Goal: Check status

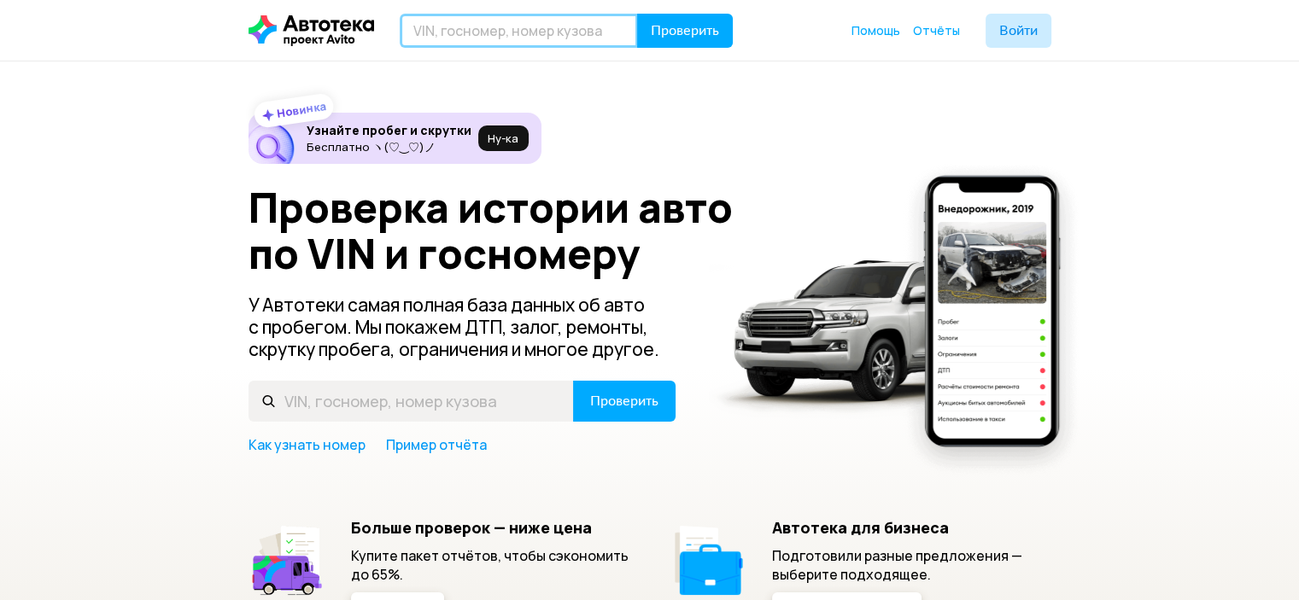
drag, startPoint x: 0, startPoint y: 0, endPoint x: 501, endPoint y: 26, distance: 501.2
click at [501, 26] on input "text" at bounding box center [519, 31] width 238 height 34
type input "А326НЕ172"
click at [637, 14] on button "Проверить" at bounding box center [685, 31] width 96 height 34
click at [468, 36] on input "text" at bounding box center [519, 31] width 238 height 34
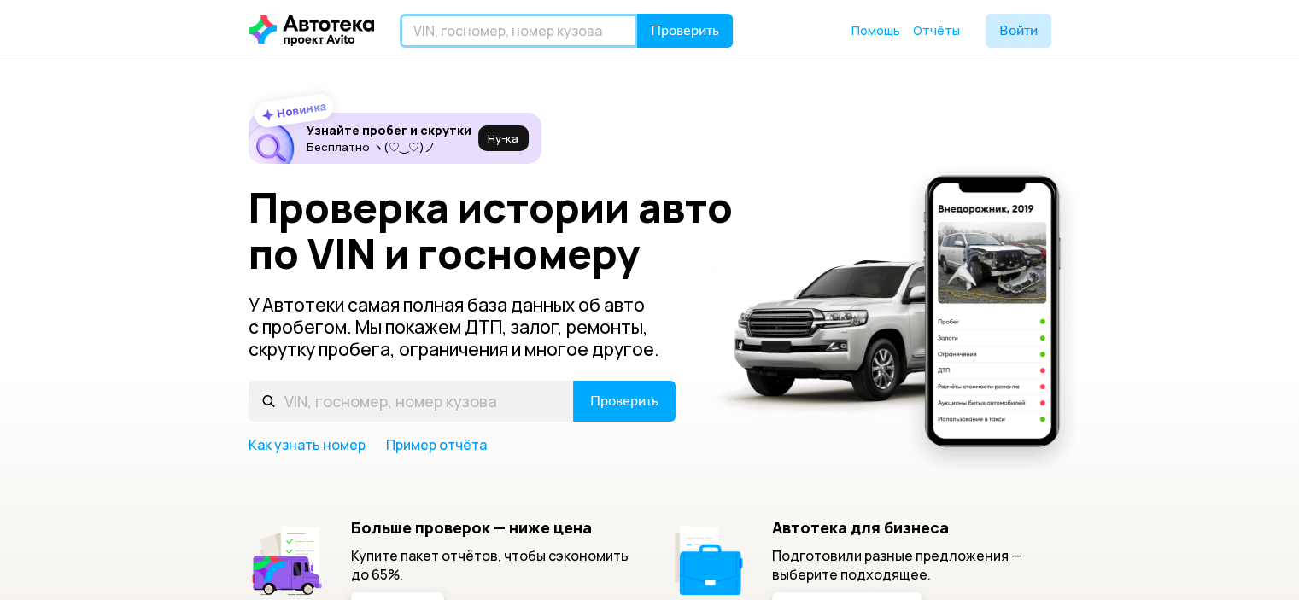
click at [506, 30] on input "text" at bounding box center [519, 31] width 238 height 34
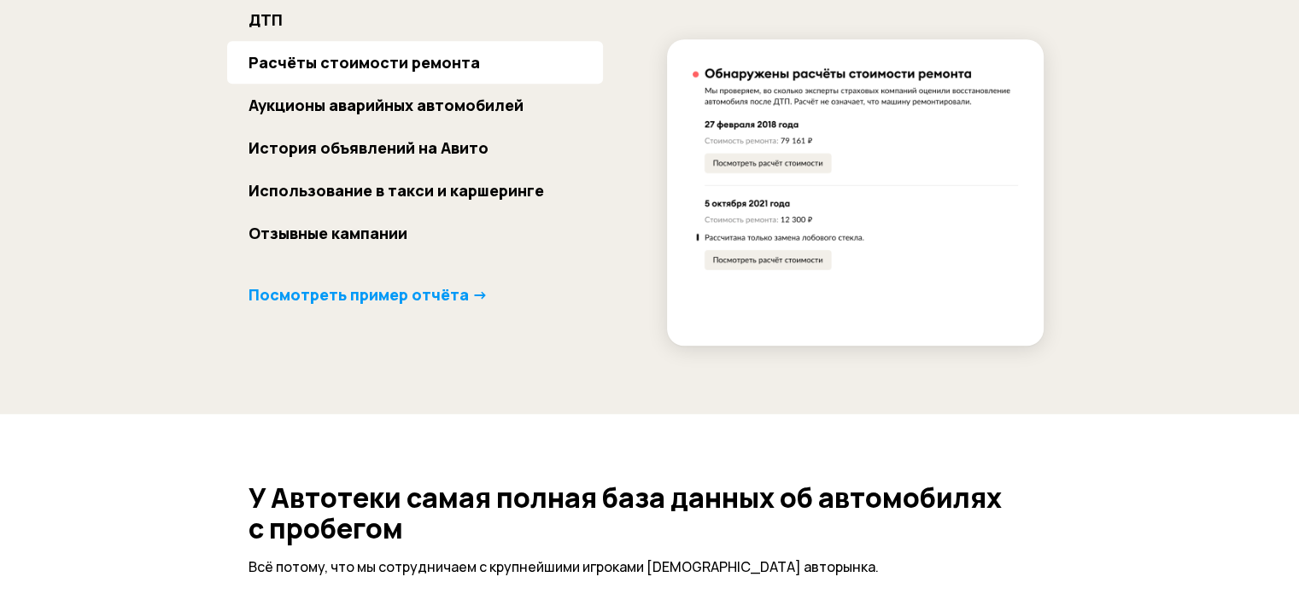
scroll to position [1537, 0]
